Goal: Transaction & Acquisition: Purchase product/service

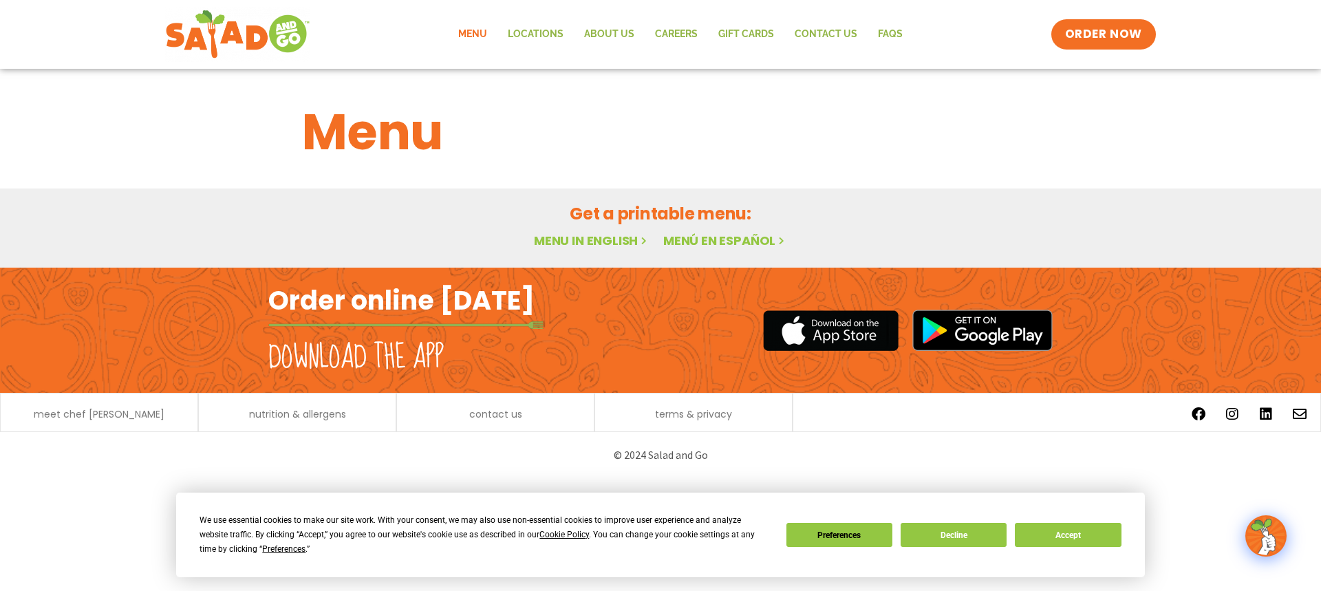
click at [537, 242] on link "Menu in English" at bounding box center [592, 240] width 116 height 17
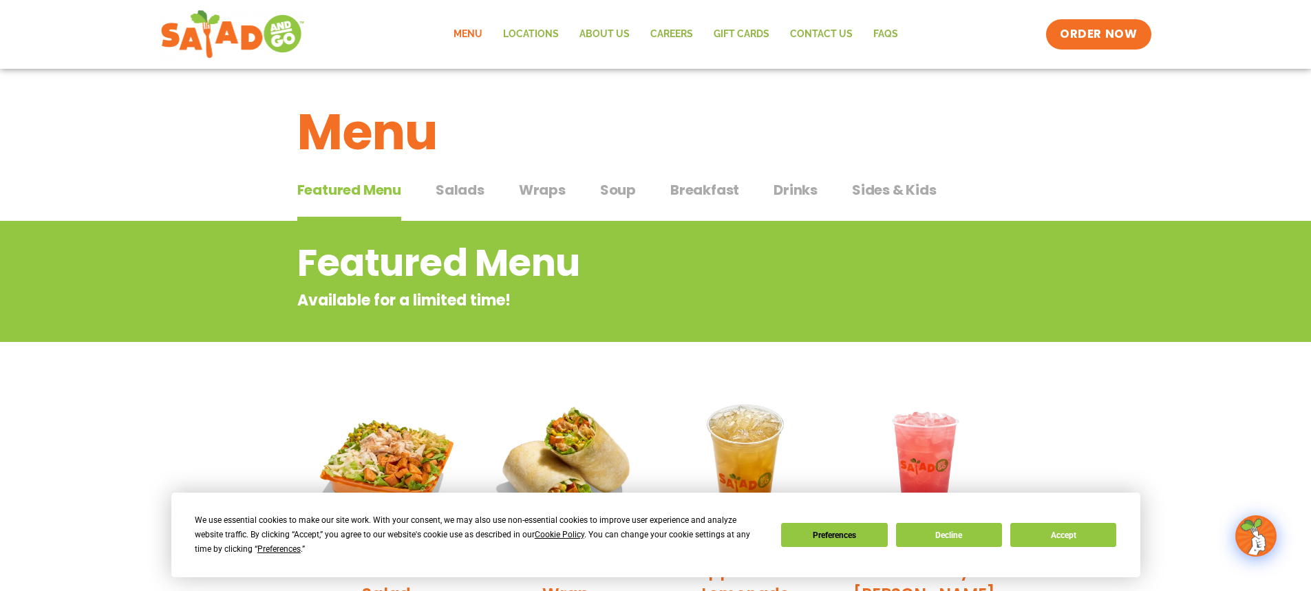
click at [471, 190] on span "Salads" at bounding box center [460, 190] width 49 height 21
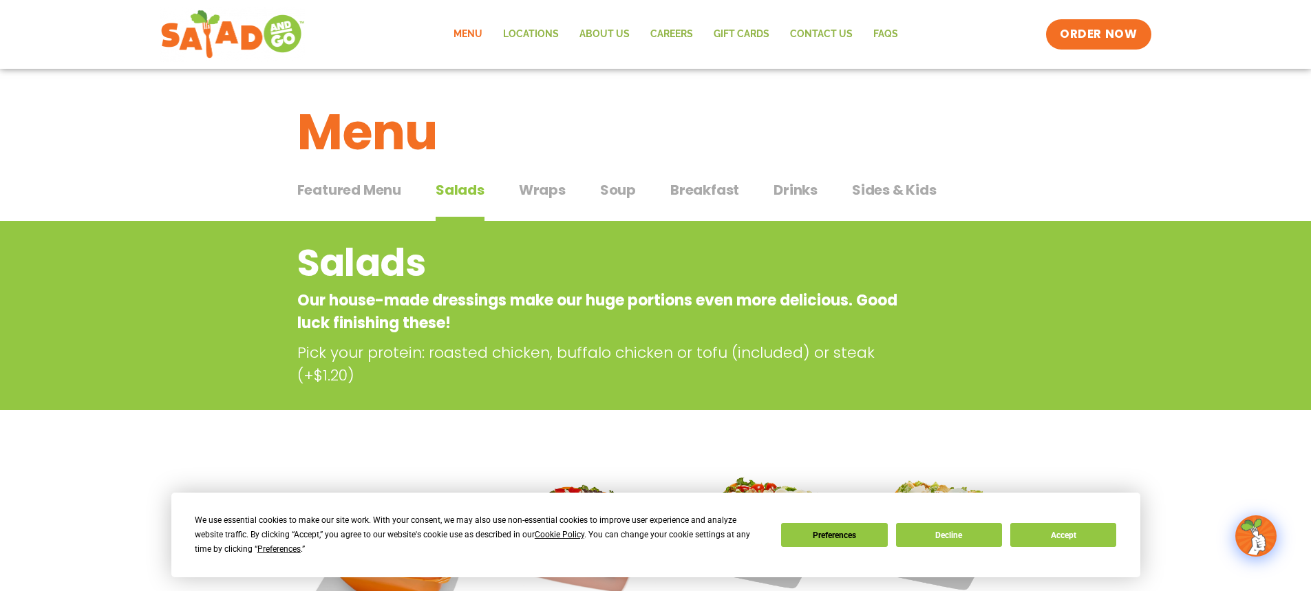
click at [541, 185] on span "Wraps" at bounding box center [542, 190] width 47 height 21
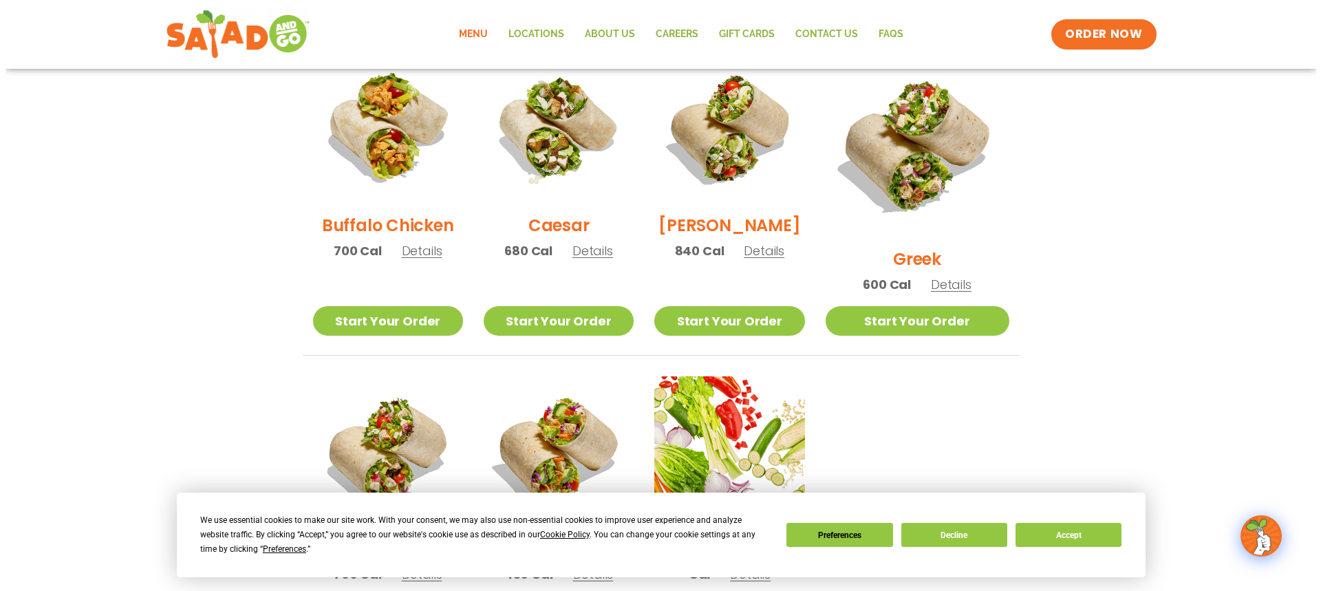
scroll to position [619, 0]
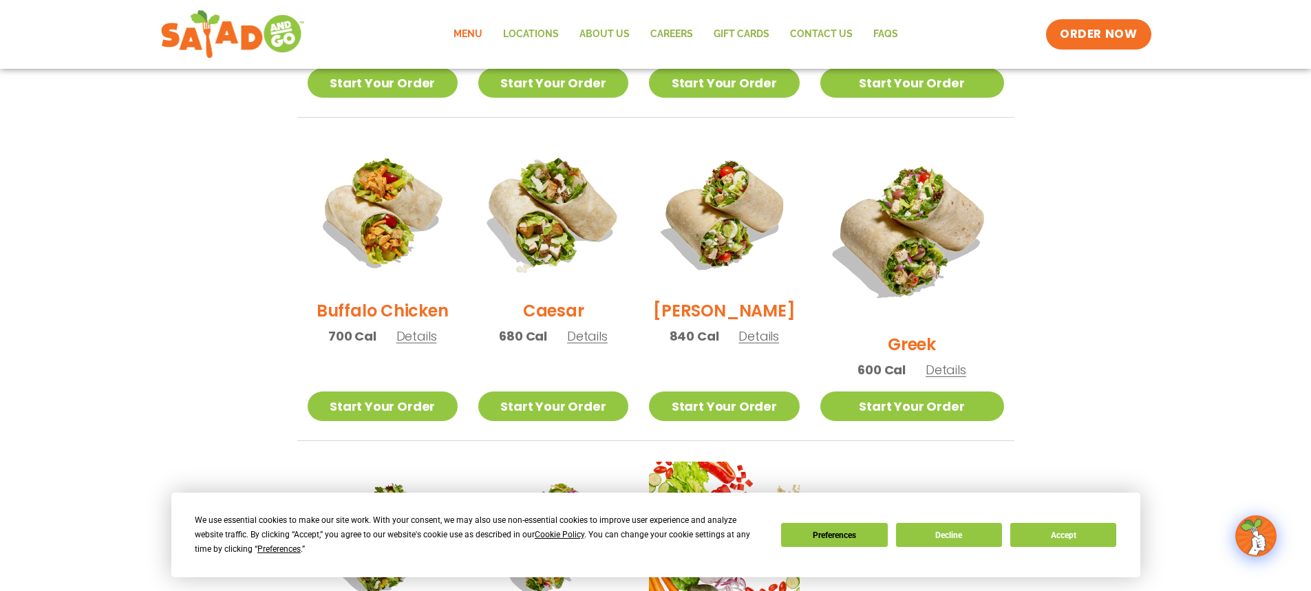
click at [603, 250] on img at bounding box center [553, 213] width 176 height 176
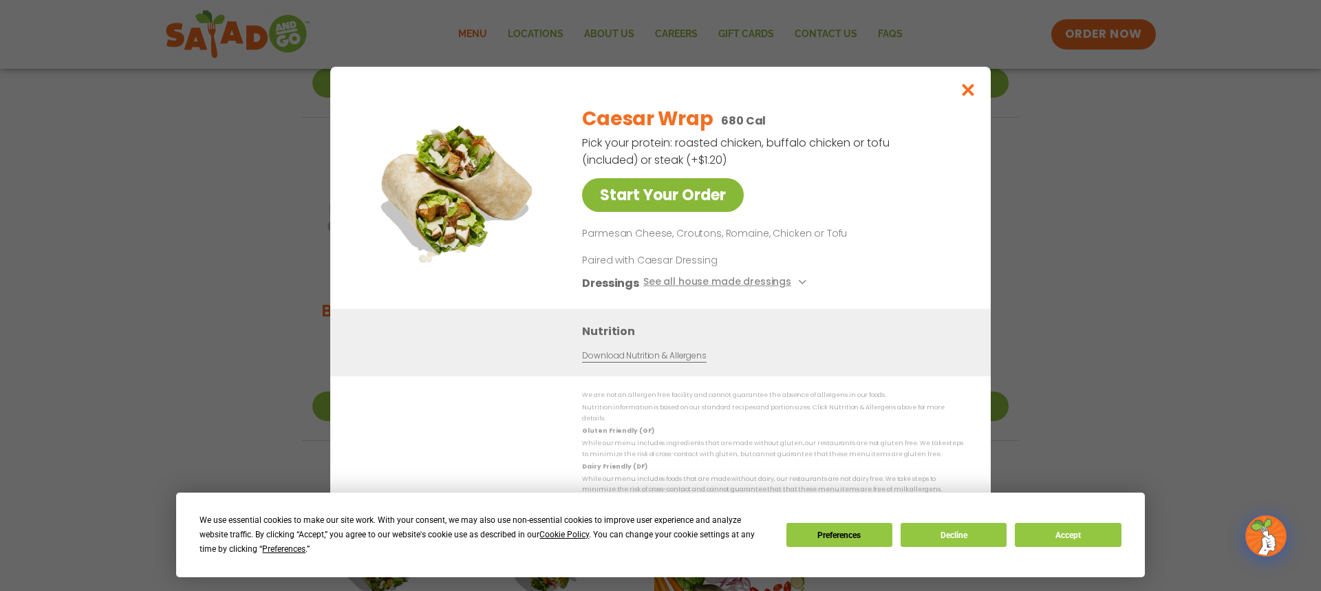
click at [718, 209] on link "Start Your Order" at bounding box center [663, 195] width 162 height 34
